Goal: Find specific page/section: Find specific page/section

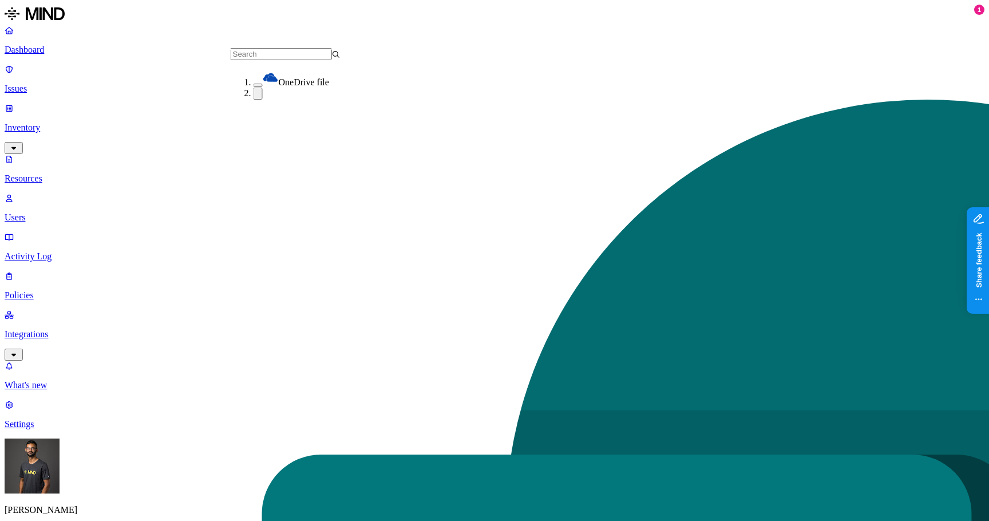
click at [254, 84] on button "button" at bounding box center [258, 85] width 9 height 3
